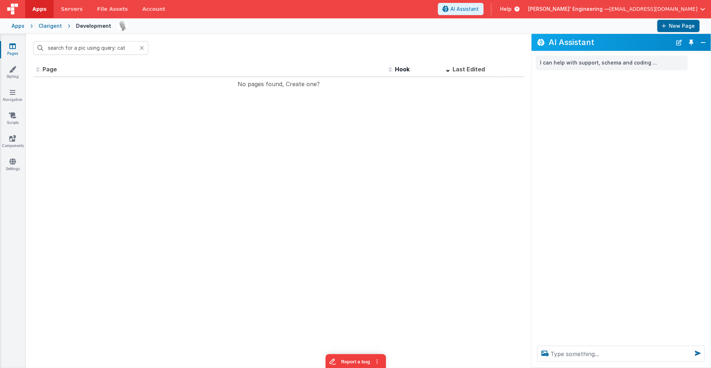
type input "search for a pic using query: cat"
click at [569, 354] on textarea at bounding box center [621, 353] width 168 height 16
type textarea "search for a pic using query: cat"
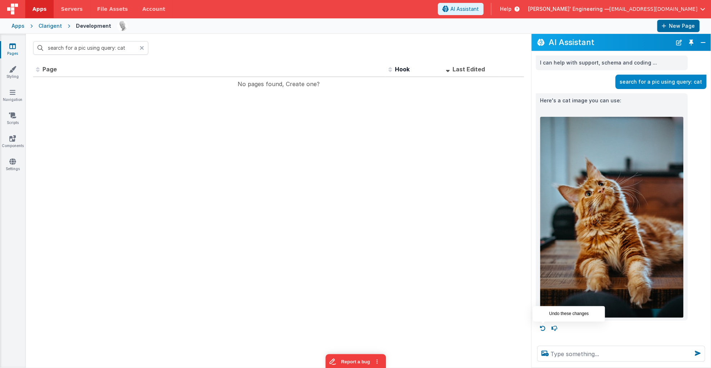
drag, startPoint x: 542, startPoint y: 328, endPoint x: 545, endPoint y: 340, distance: 12.6
click at [542, 329] on icon at bounding box center [543, 328] width 12 height 12
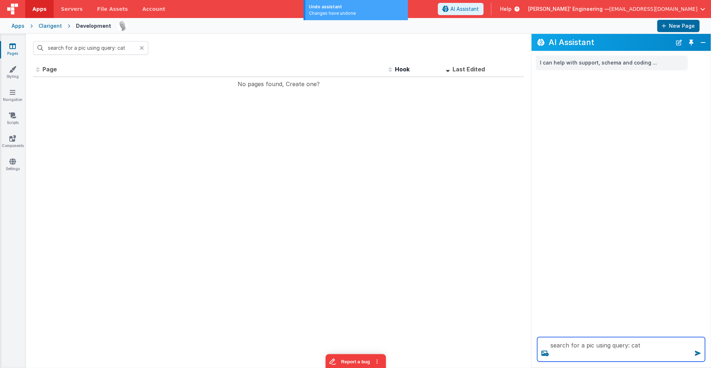
drag, startPoint x: 574, startPoint y: 350, endPoint x: 600, endPoint y: 348, distance: 26.0
click at [577, 349] on textarea "search for a pic using query: cat" at bounding box center [621, 349] width 168 height 24
type textarea "search for a pic using query: cat"
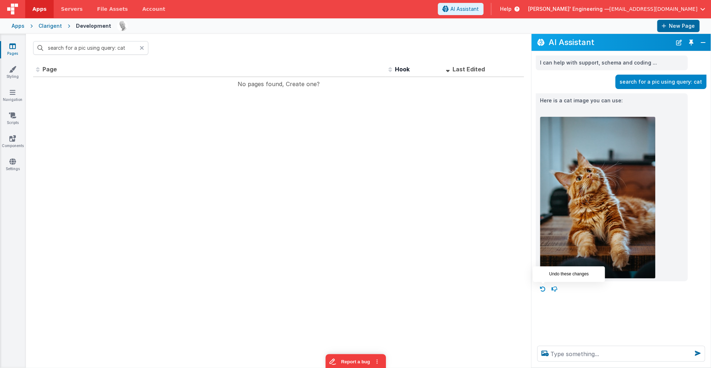
click at [541, 290] on icon at bounding box center [543, 289] width 12 height 12
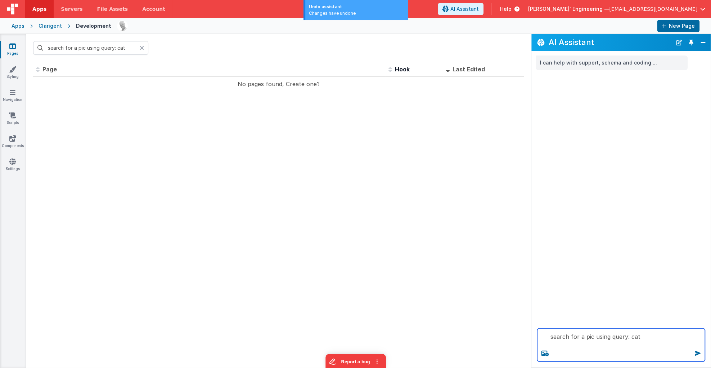
drag, startPoint x: 628, startPoint y: 332, endPoint x: 660, endPoint y: 342, distance: 33.8
click at [633, 335] on textarea "search for a pic using query: cat" at bounding box center [621, 344] width 168 height 33
type textarea "at"
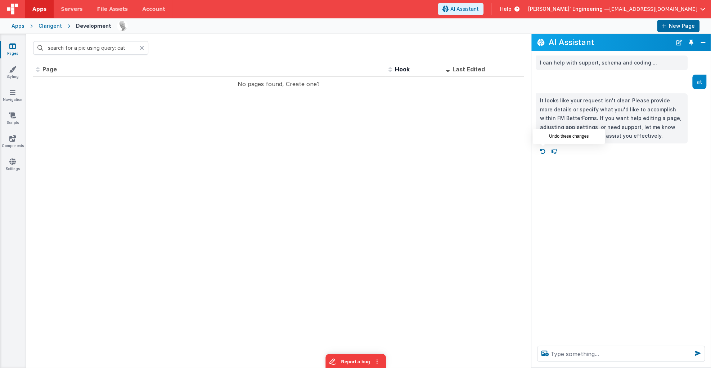
click at [545, 153] on icon at bounding box center [543, 152] width 12 height 12
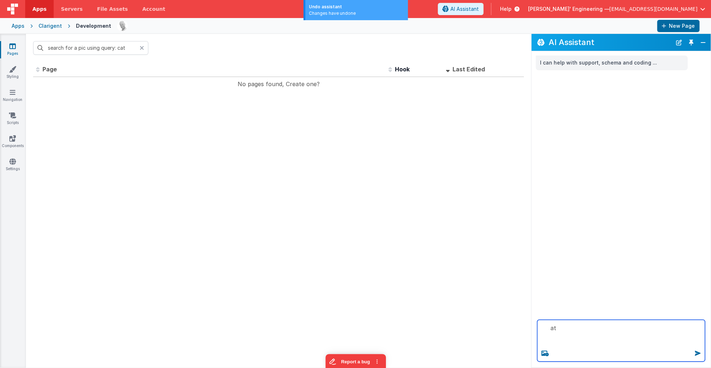
drag, startPoint x: 575, startPoint y: 332, endPoint x: 519, endPoint y: 324, distance: 56.4
click at [519, 324] on section "Pages Styling Navigation Scripts Components Settings search for a pic using que…" at bounding box center [355, 201] width 711 height 334
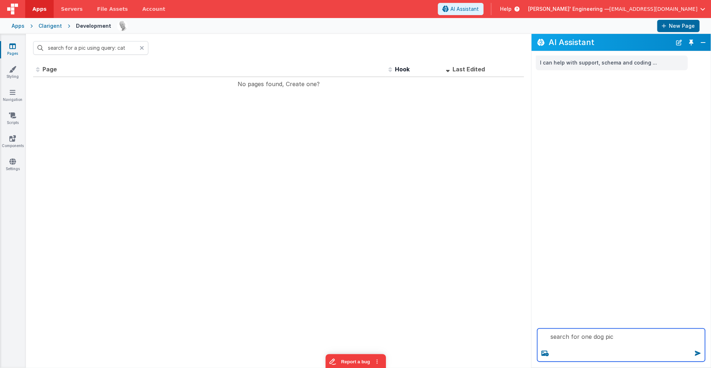
type textarea "search for one dog pic"
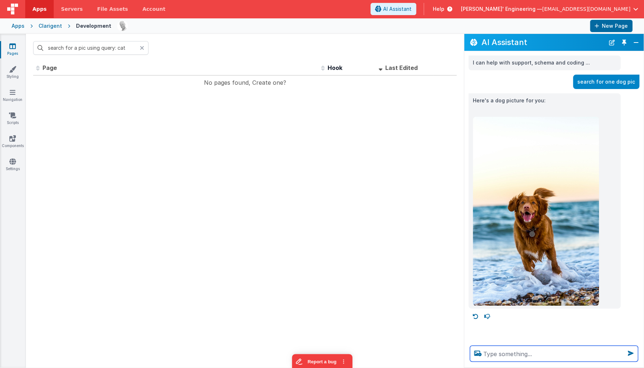
scroll to position [2, 0]
click at [637, 46] on button "Close" at bounding box center [635, 42] width 9 height 10
